Goal: Transaction & Acquisition: Register for event/course

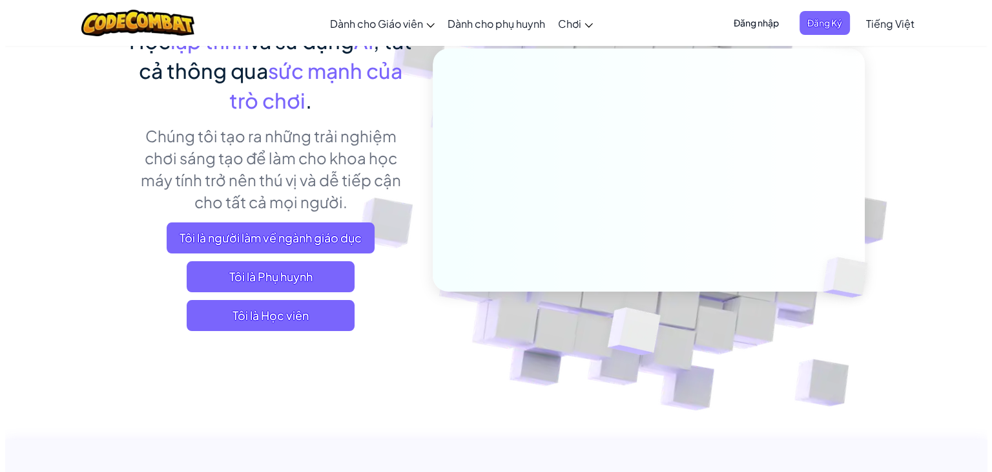
scroll to position [141, 0]
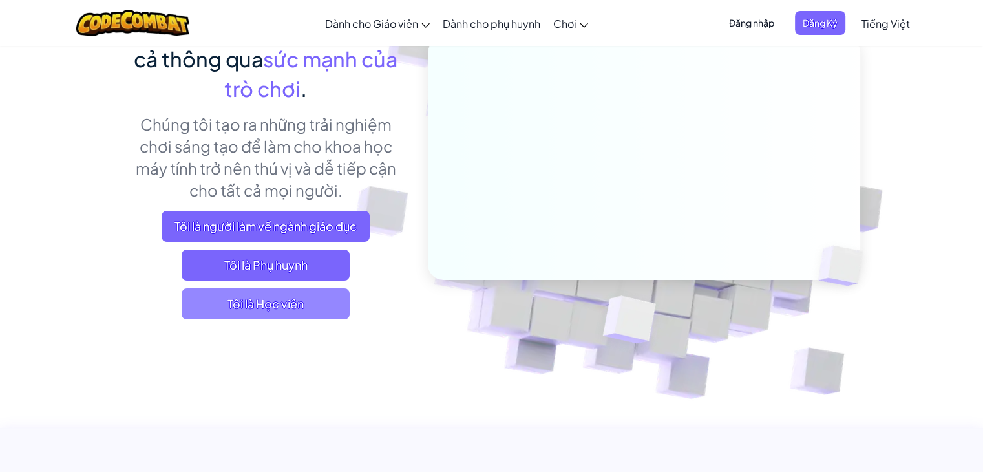
click at [277, 309] on span "Tôi là Học viên" at bounding box center [266, 303] width 168 height 31
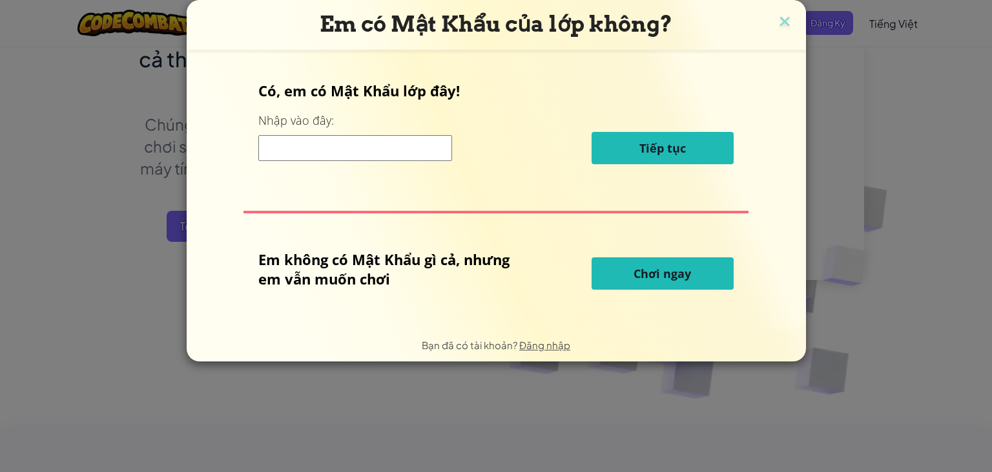
click at [667, 267] on span "Chơi ngay" at bounding box center [663, 274] width 58 height 16
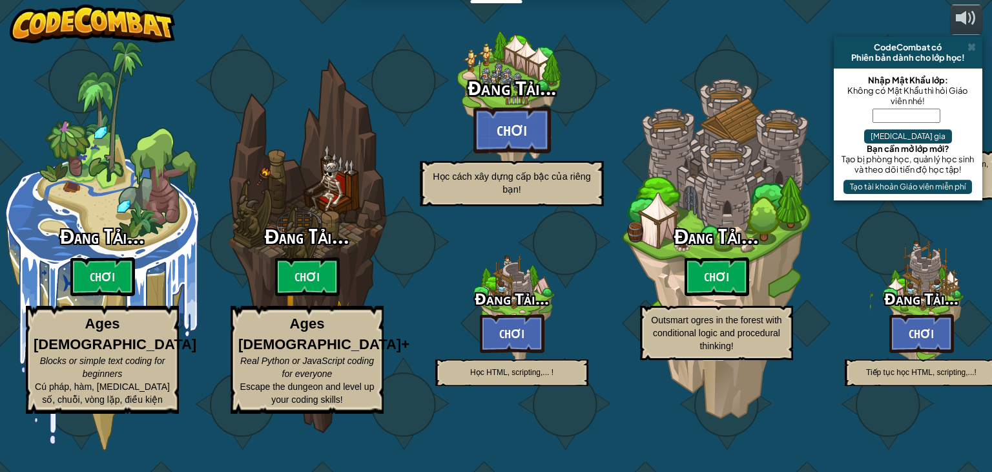
select select "vi"
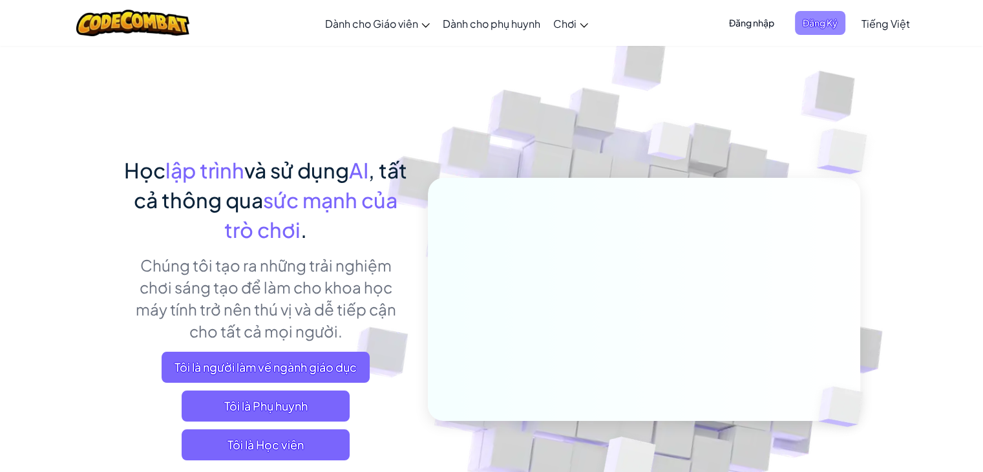
click at [818, 26] on span "Đăng Ký" at bounding box center [820, 23] width 50 height 24
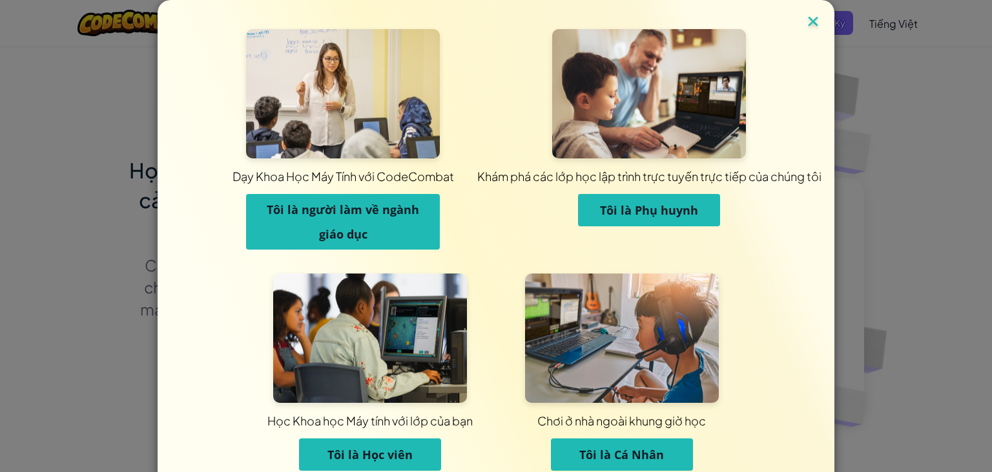
click at [810, 23] on img at bounding box center [813, 22] width 17 height 19
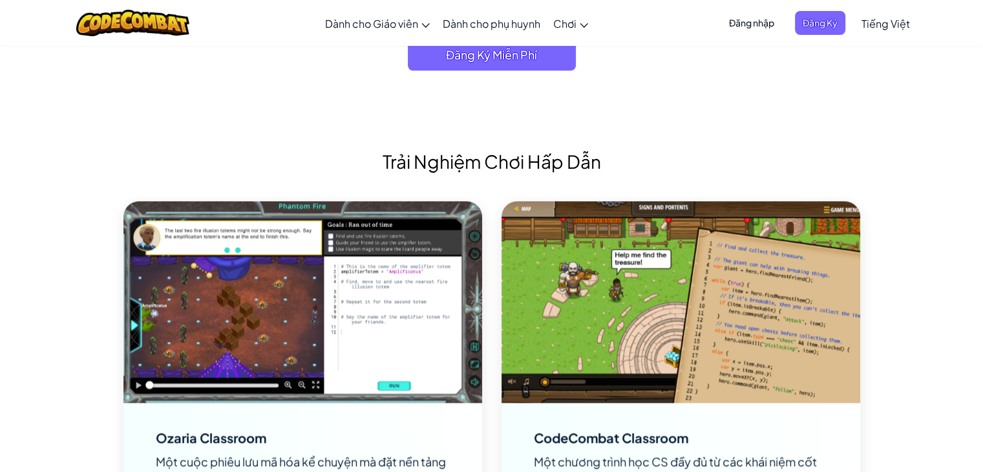
scroll to position [1524, 0]
